Goal: Navigation & Orientation: Find specific page/section

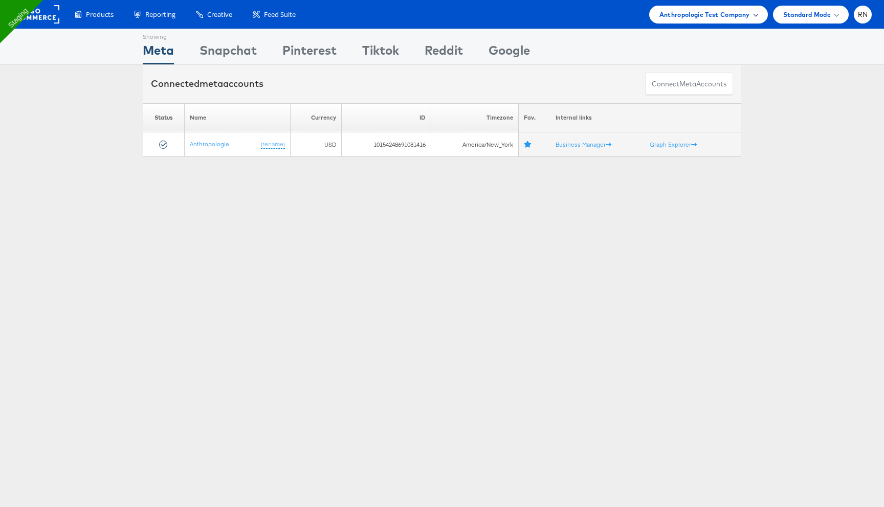
click at [677, 17] on span "Anthropologie Test Company" at bounding box center [704, 14] width 91 height 11
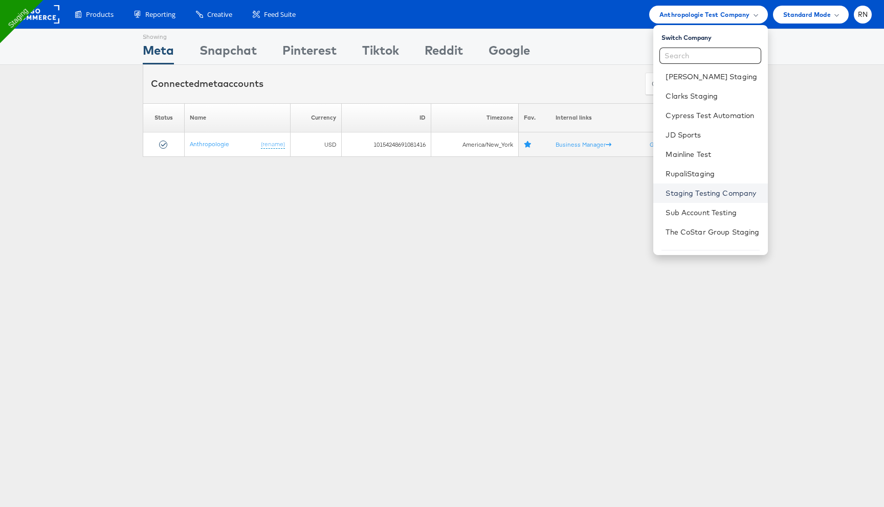
click at [687, 194] on link "Staging Testing Company" at bounding box center [712, 193] width 94 height 10
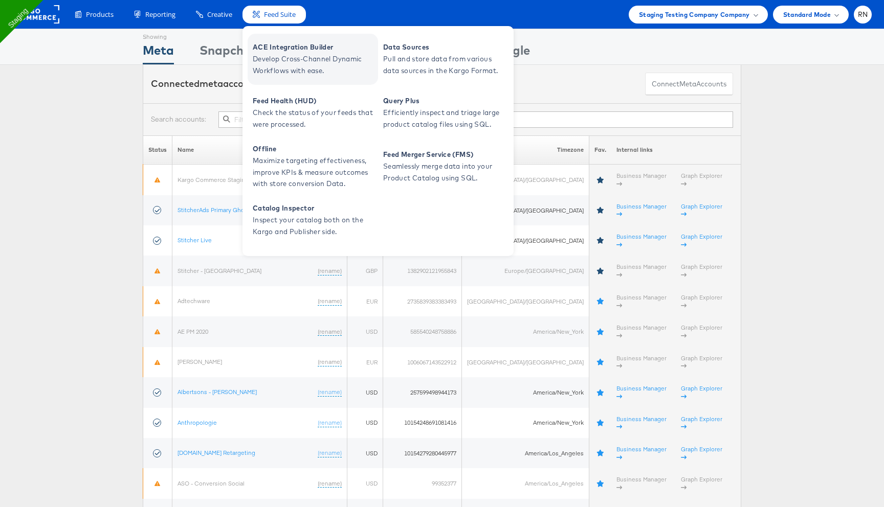
click at [269, 47] on span "ACE Integration Builder" at bounding box center [314, 47] width 123 height 12
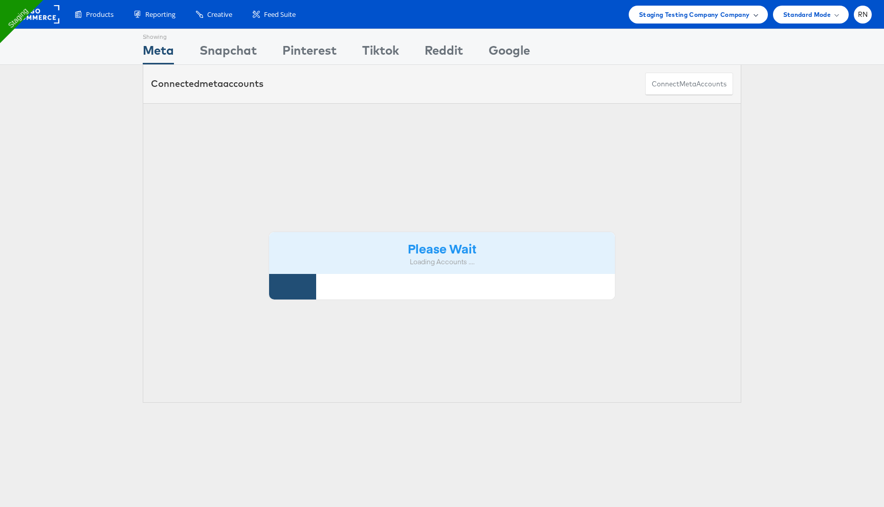
click at [663, 11] on span "Staging Testing Company Company" at bounding box center [694, 14] width 111 height 11
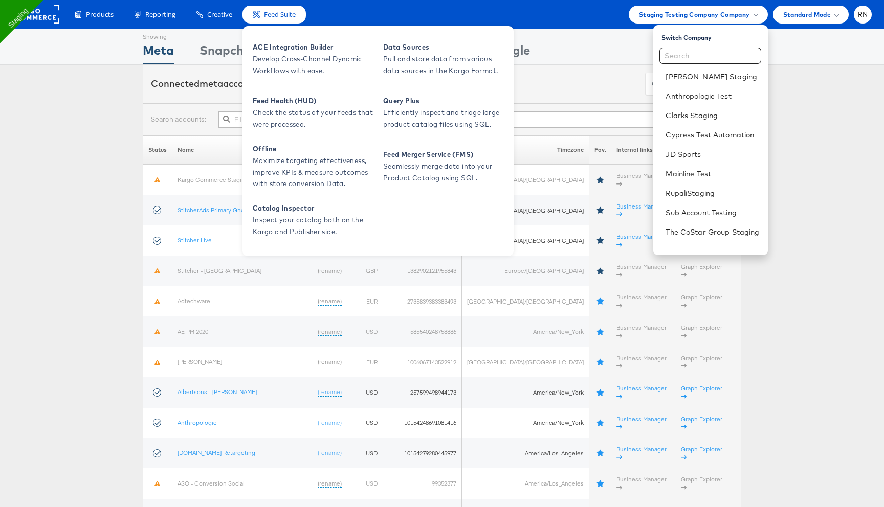
click at [292, 86] on div "ACE Integration Builder Develop Cross-Channel Dynamic Workflows with ease. Data…" at bounding box center [377, 141] width 271 height 230
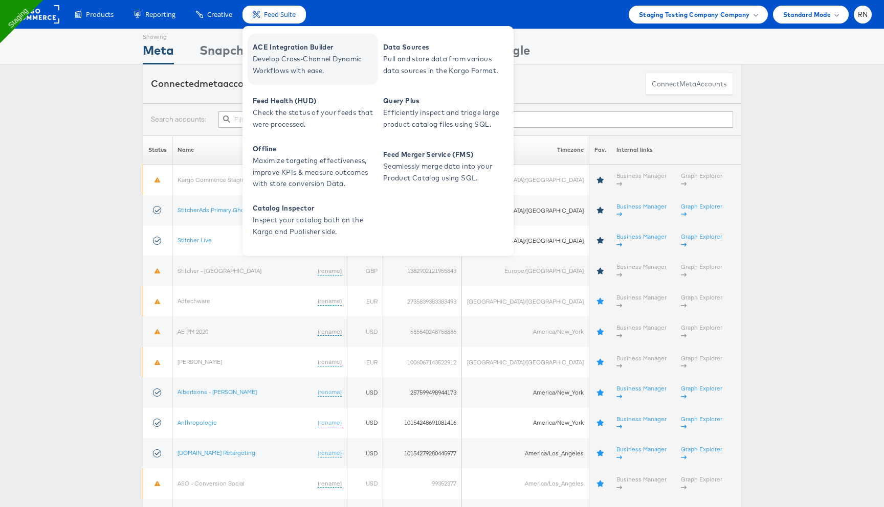
click at [291, 60] on span "Develop Cross-Channel Dynamic Workflows with ease." at bounding box center [314, 65] width 123 height 24
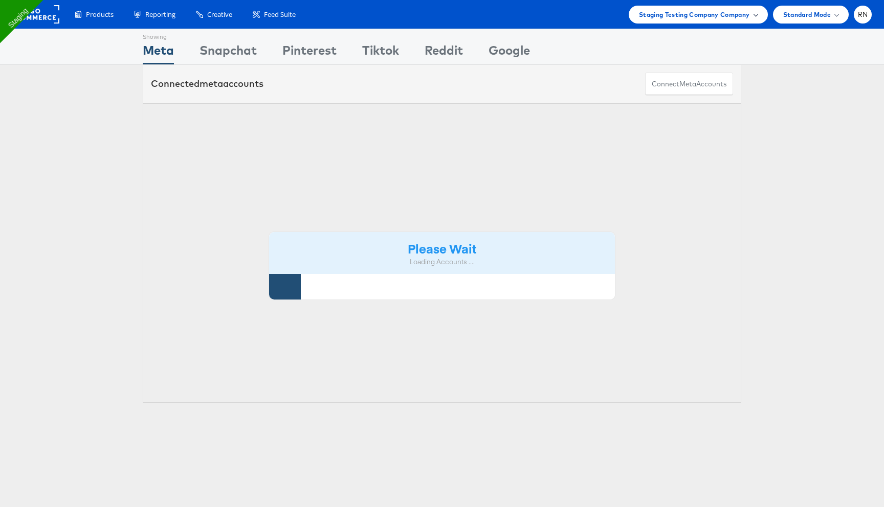
click at [733, 12] on span "Staging Testing Company Company" at bounding box center [694, 14] width 111 height 11
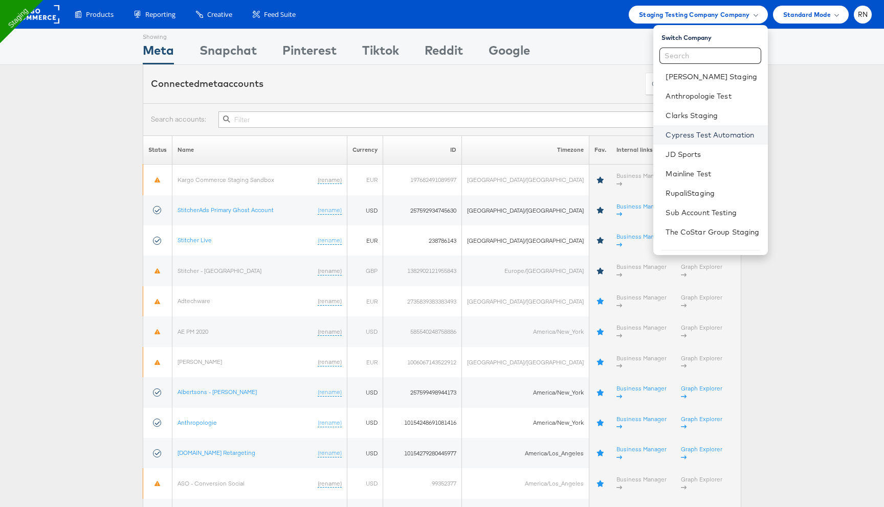
click at [686, 136] on link "Cypress Test Automation" at bounding box center [712, 135] width 94 height 10
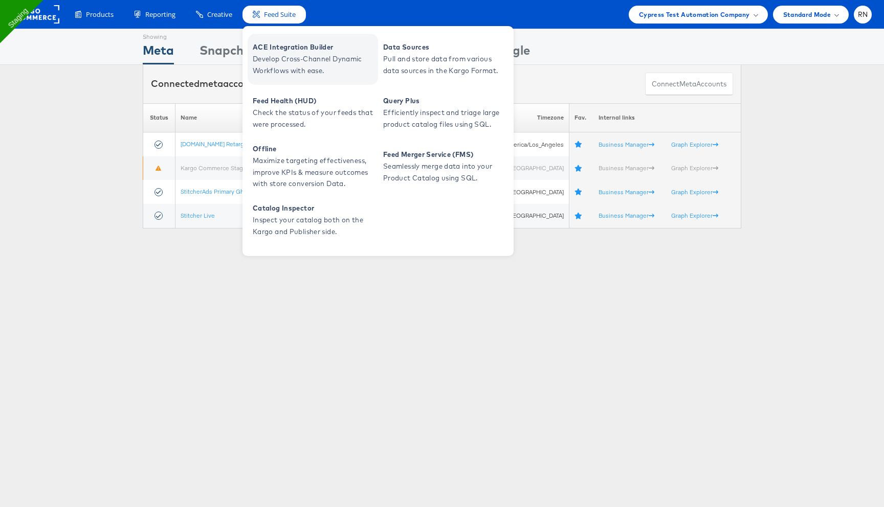
click at [290, 71] on span "Develop Cross-Channel Dynamic Workflows with ease." at bounding box center [314, 65] width 123 height 24
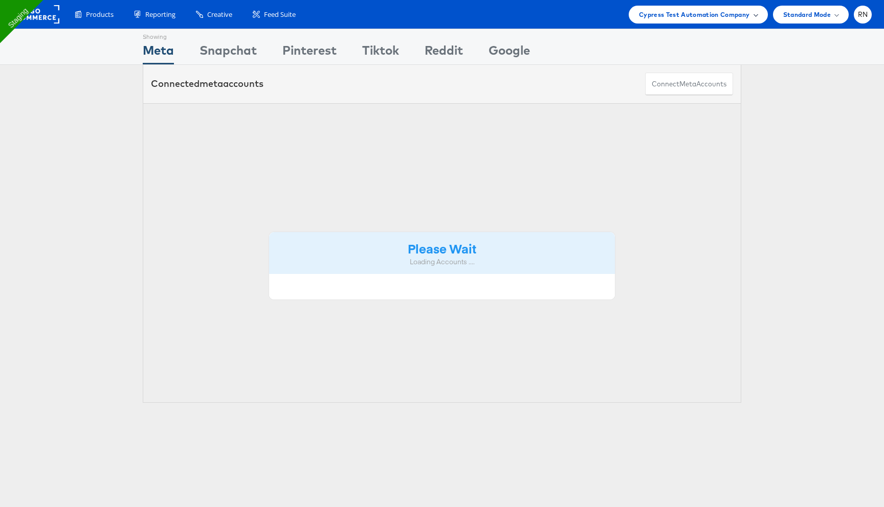
click at [716, 14] on span "Cypress Test Automation Company" at bounding box center [694, 14] width 111 height 11
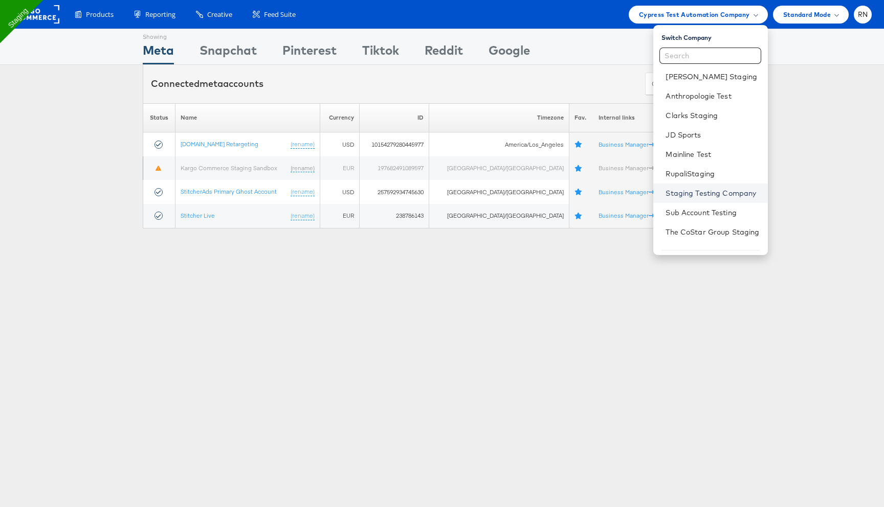
click at [693, 193] on link "Staging Testing Company" at bounding box center [712, 193] width 94 height 10
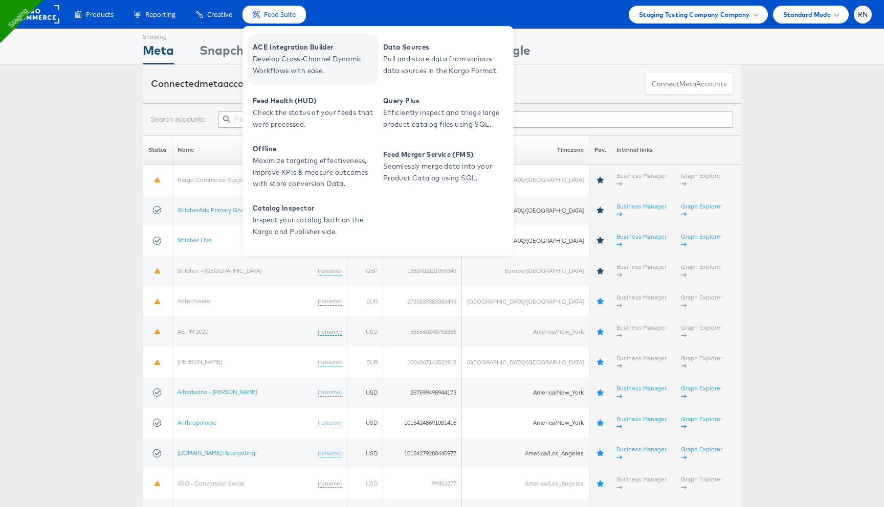
click at [289, 56] on span "Develop Cross-Channel Dynamic Workflows with ease." at bounding box center [314, 65] width 123 height 24
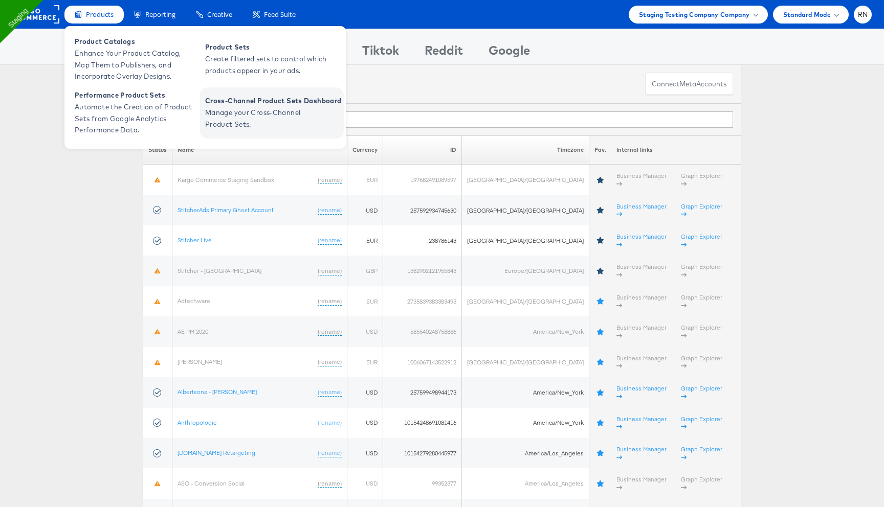
click at [223, 103] on span "Cross-Channel Product Sets Dashboard" at bounding box center [273, 101] width 136 height 12
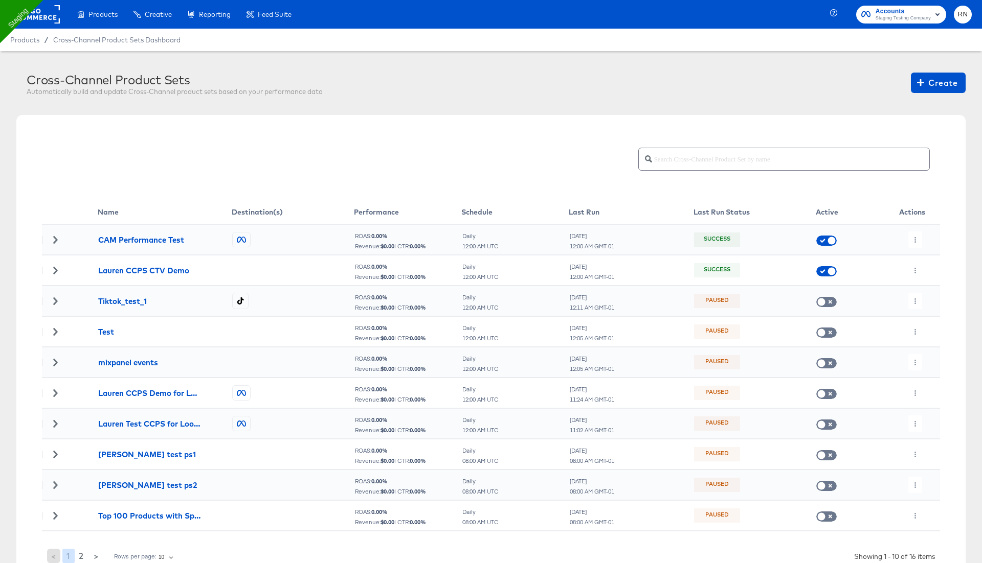
click at [53, 17] on rect at bounding box center [36, 14] width 47 height 18
